Goal: Task Accomplishment & Management: Complete application form

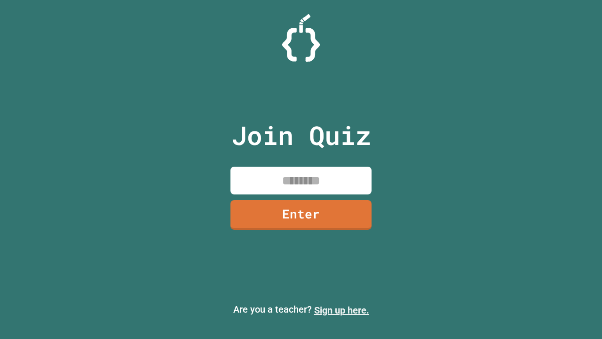
click at [341, 310] on link "Sign up here." at bounding box center [341, 309] width 55 height 11
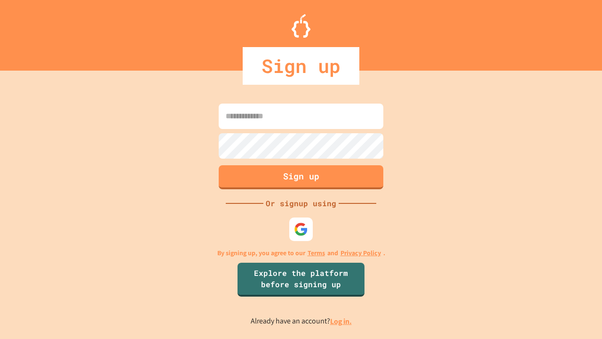
click at [341, 321] on link "Log in." at bounding box center [341, 321] width 22 height 10
